Goal: Go to known website: Access a specific website the user already knows

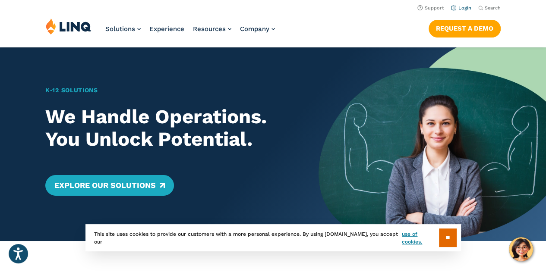
click at [462, 7] on link "Login" at bounding box center [461, 8] width 20 height 6
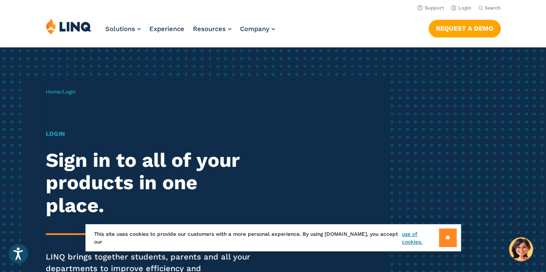
click at [443, 238] on input "**" at bounding box center [448, 238] width 18 height 19
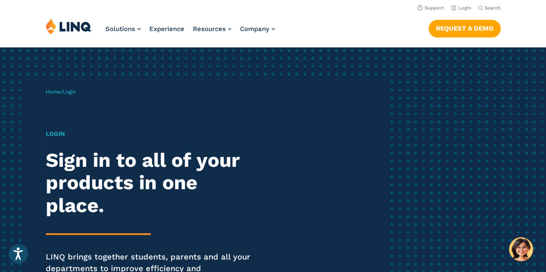
click at [57, 133] on h1 "Login" at bounding box center [151, 133] width 210 height 9
